Goal: Find specific page/section: Find specific page/section

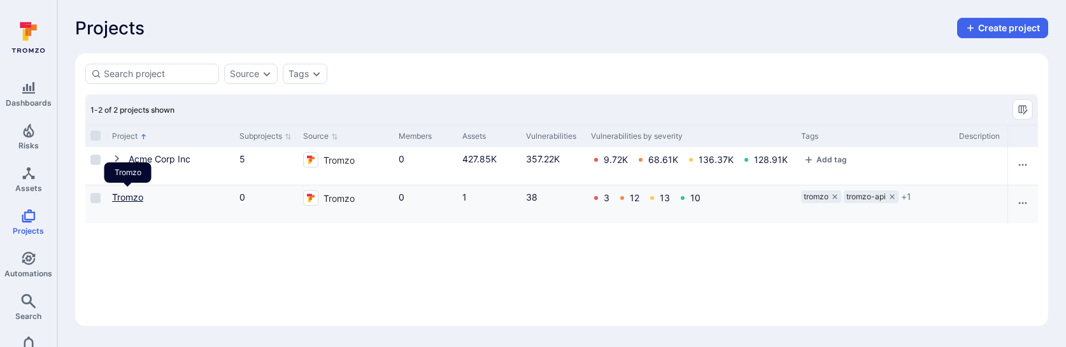
click at [121, 196] on link "Tromzo" at bounding box center [127, 197] width 31 height 11
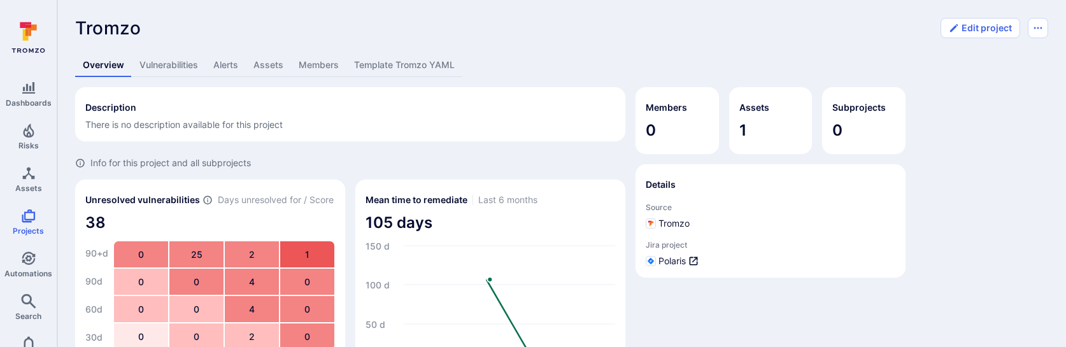
click at [434, 64] on link "Template Tromzo YAML" at bounding box center [405, 66] width 116 height 24
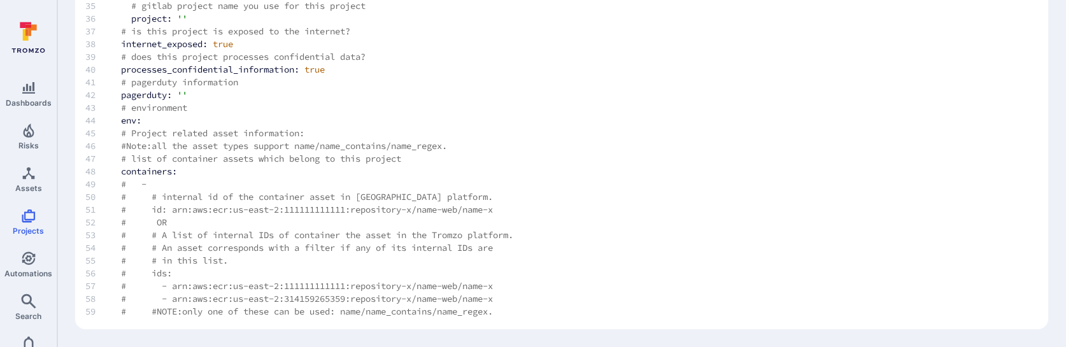
scroll to position [359, 0]
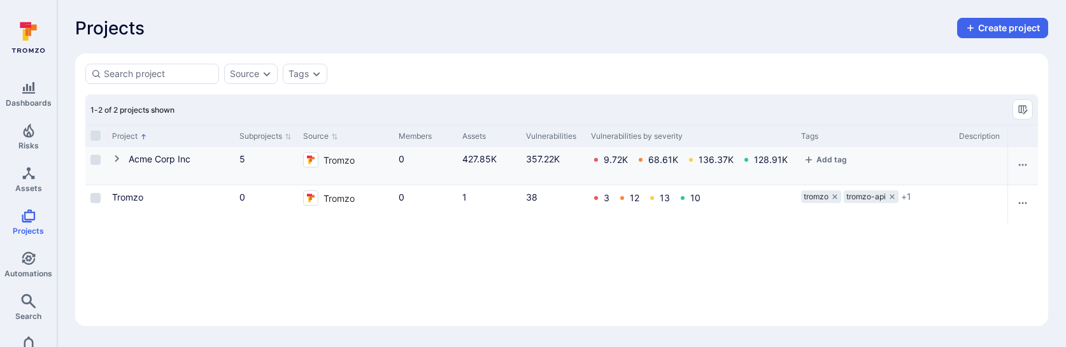
click at [114, 160] on icon "Cell for Project" at bounding box center [117, 159] width 10 height 10
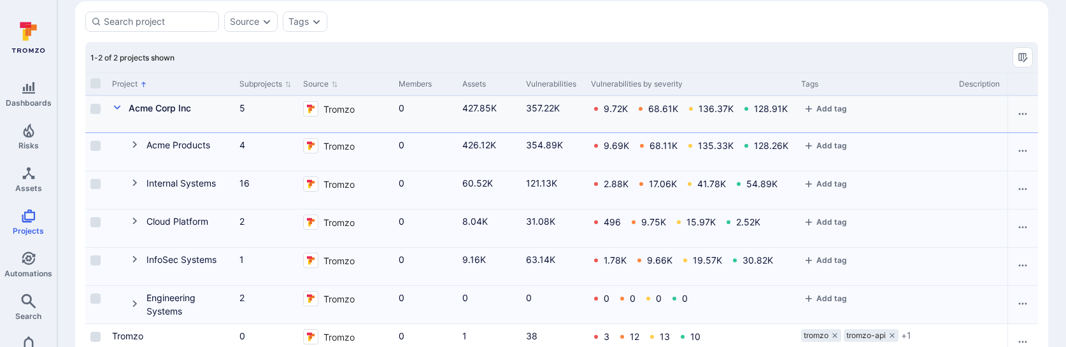
scroll to position [89, 0]
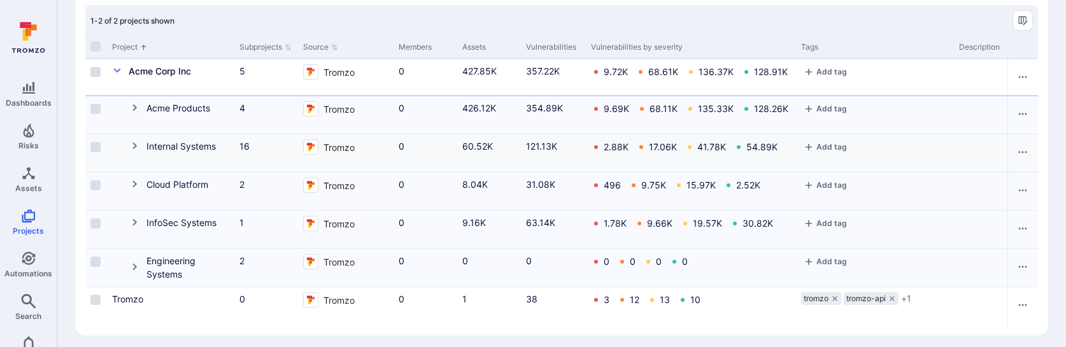
click at [135, 145] on icon "Cell for Project" at bounding box center [134, 146] width 4 height 7
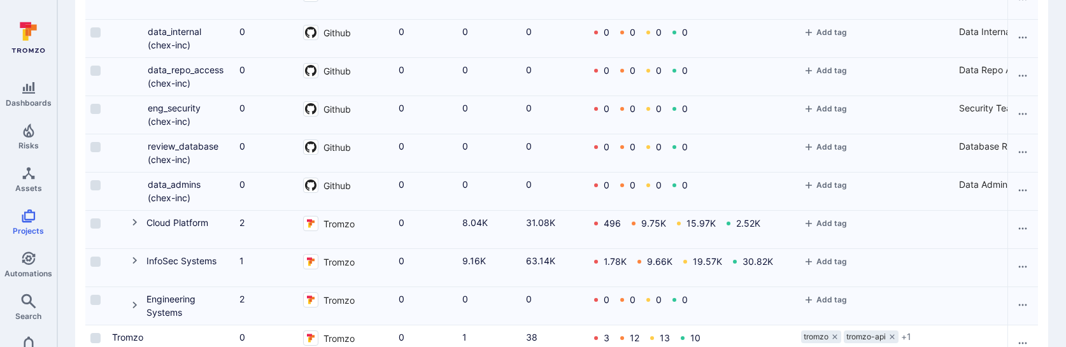
scroll to position [707, 0]
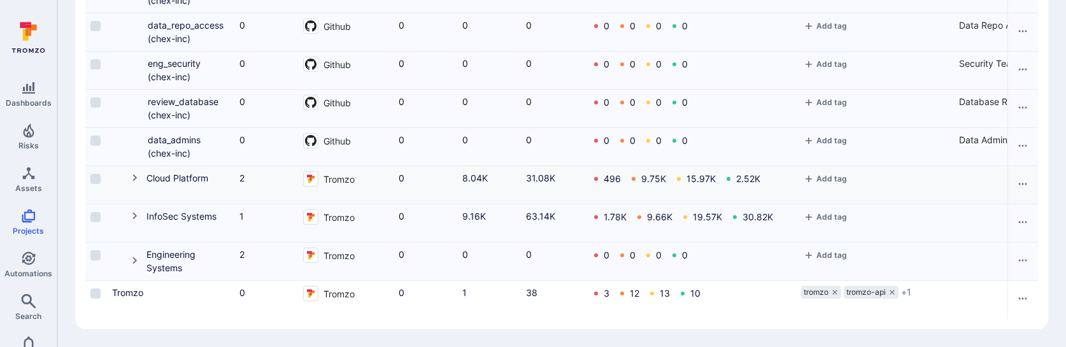
click at [132, 173] on icon "Cell for Project" at bounding box center [135, 178] width 10 height 10
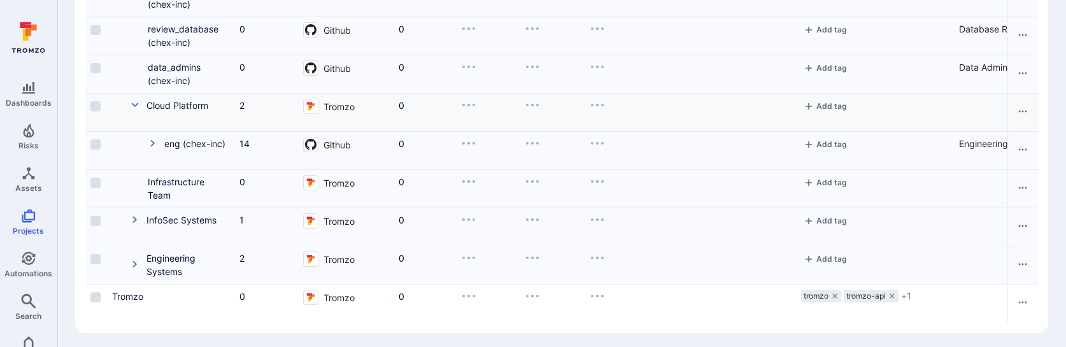
scroll to position [784, 0]
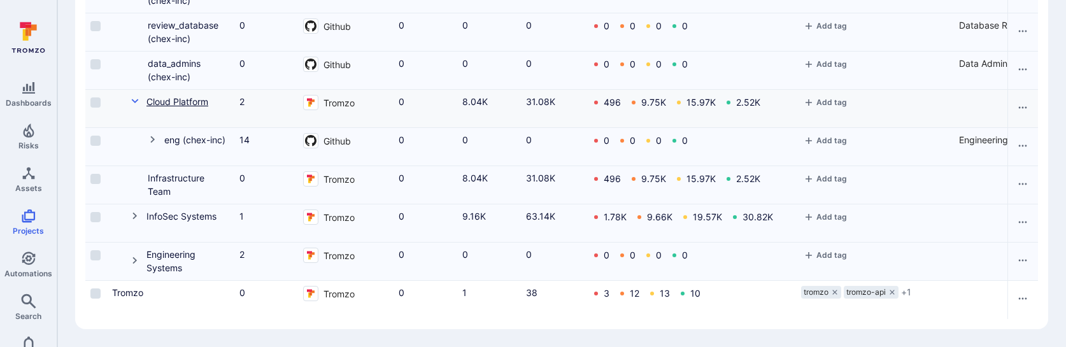
click at [182, 99] on link "Cloud Platform" at bounding box center [178, 101] width 62 height 11
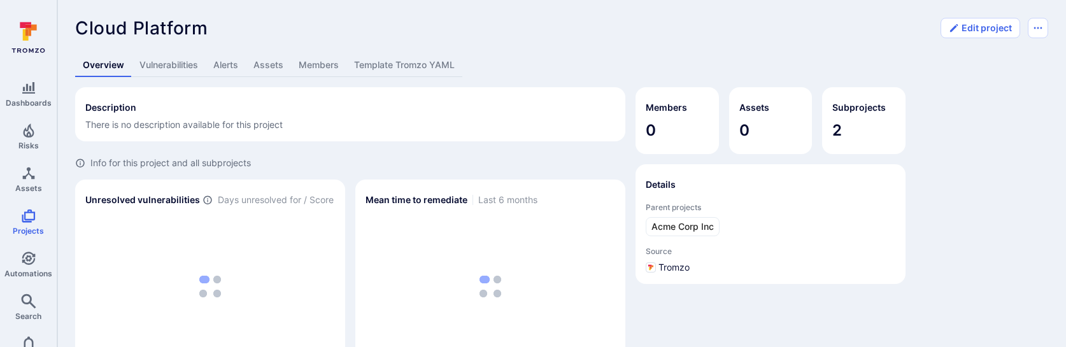
click at [436, 64] on link "Template Tromzo YAML" at bounding box center [405, 66] width 116 height 24
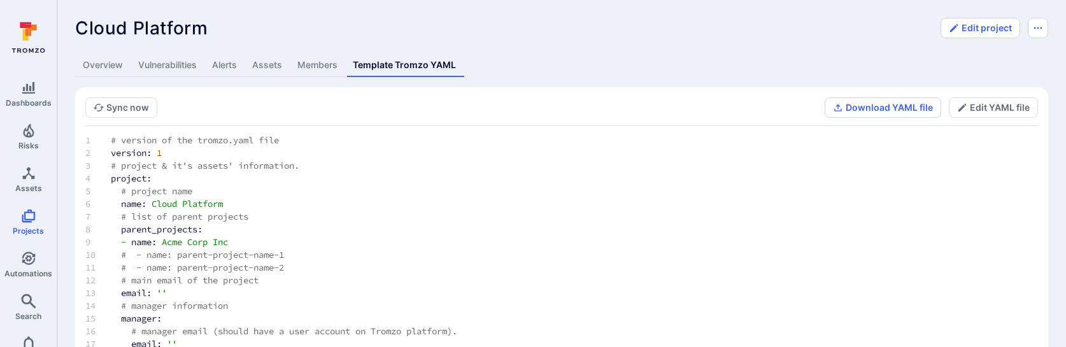
click at [114, 64] on link "Overview" at bounding box center [102, 66] width 55 height 24
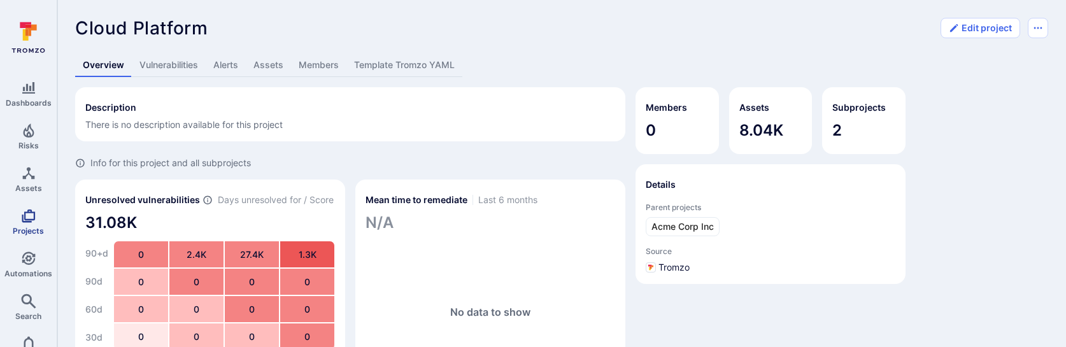
click at [29, 226] on span "Projects" at bounding box center [28, 231] width 31 height 10
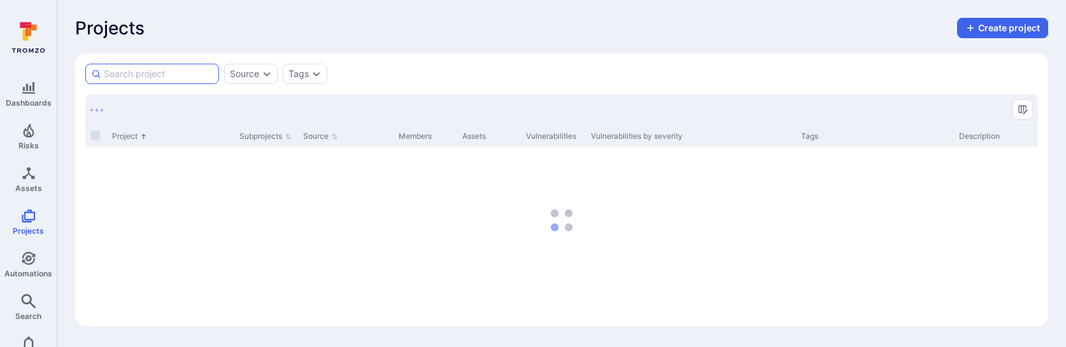
click at [163, 69] on input at bounding box center [159, 74] width 110 height 13
type input "tromzo data"
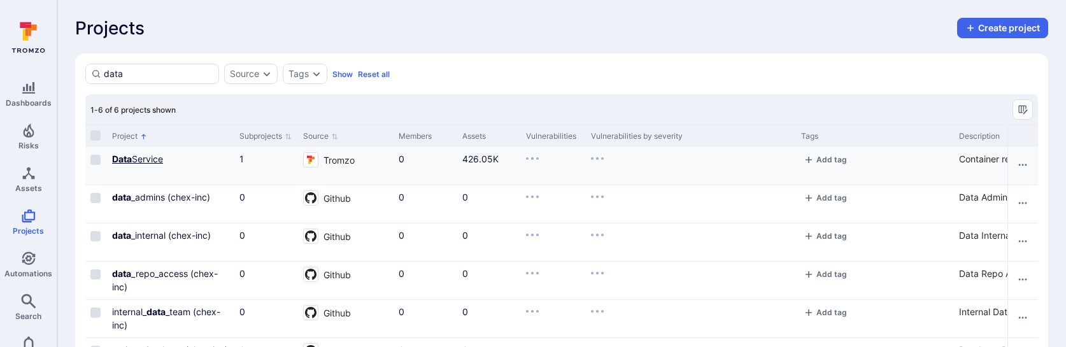
type input "data"
click at [156, 155] on link "Data Service" at bounding box center [137, 159] width 51 height 11
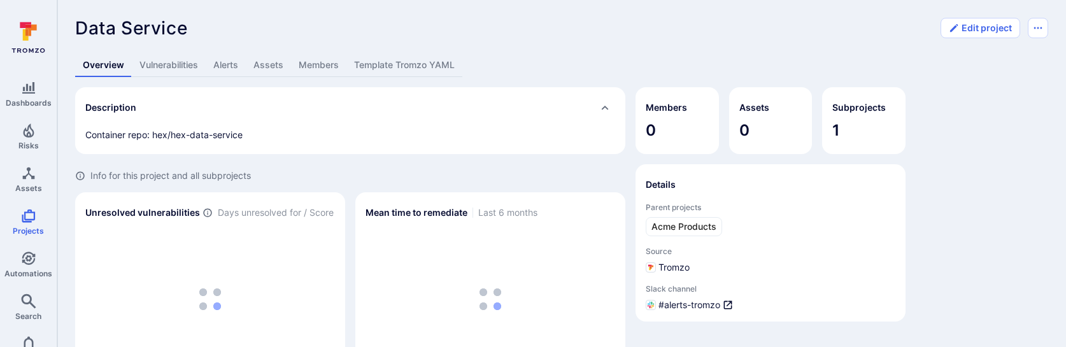
click at [413, 64] on link "Template Tromzo YAML" at bounding box center [405, 66] width 116 height 24
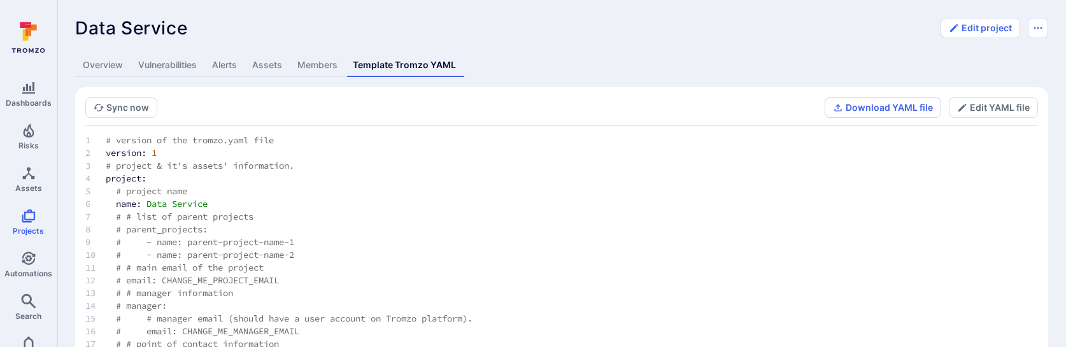
scroll to position [178, 0]
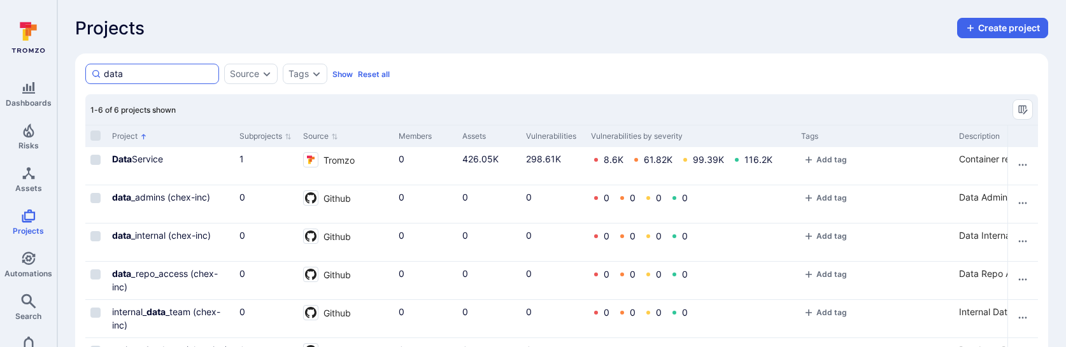
click at [104, 73] on input "data" at bounding box center [159, 74] width 110 height 13
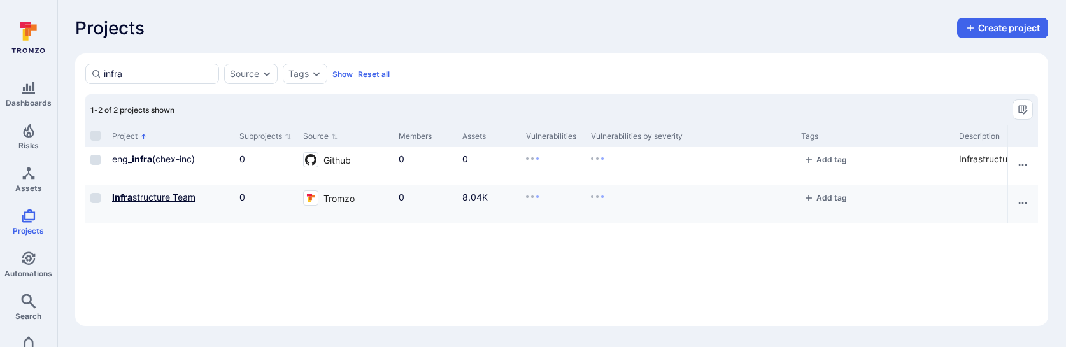
type input "infra"
click at [137, 198] on link "Infra structure Team" at bounding box center [153, 197] width 83 height 11
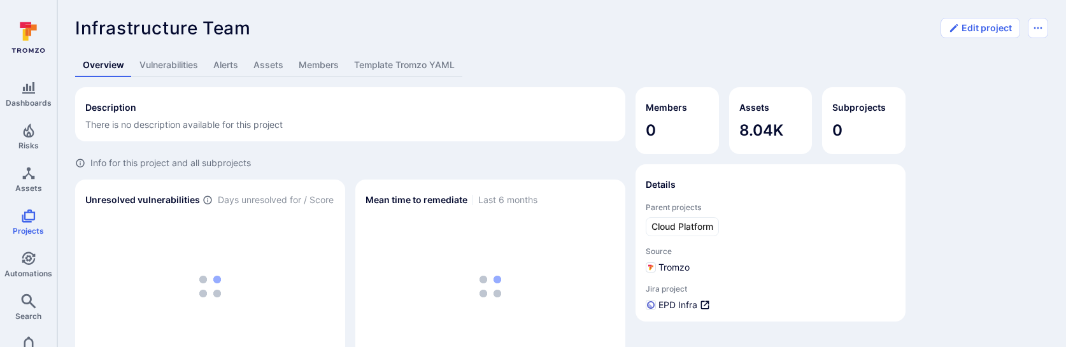
click at [396, 69] on link "Template Tromzo YAML" at bounding box center [405, 66] width 116 height 24
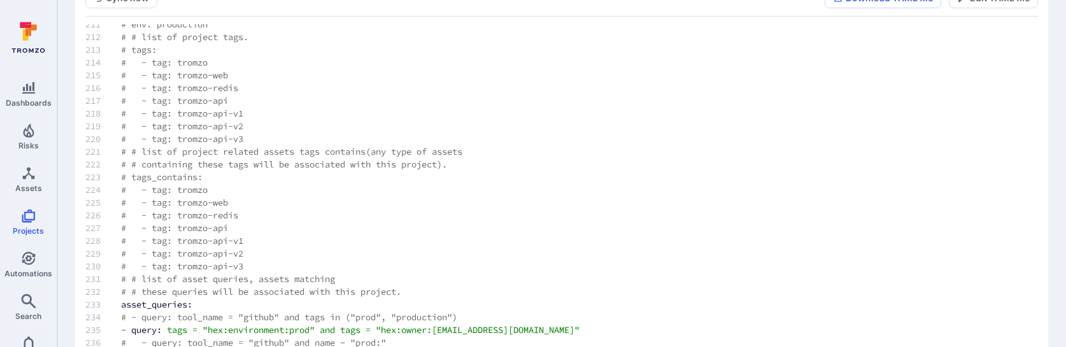
scroll to position [178, 0]
